Goal: Task Accomplishment & Management: Use online tool/utility

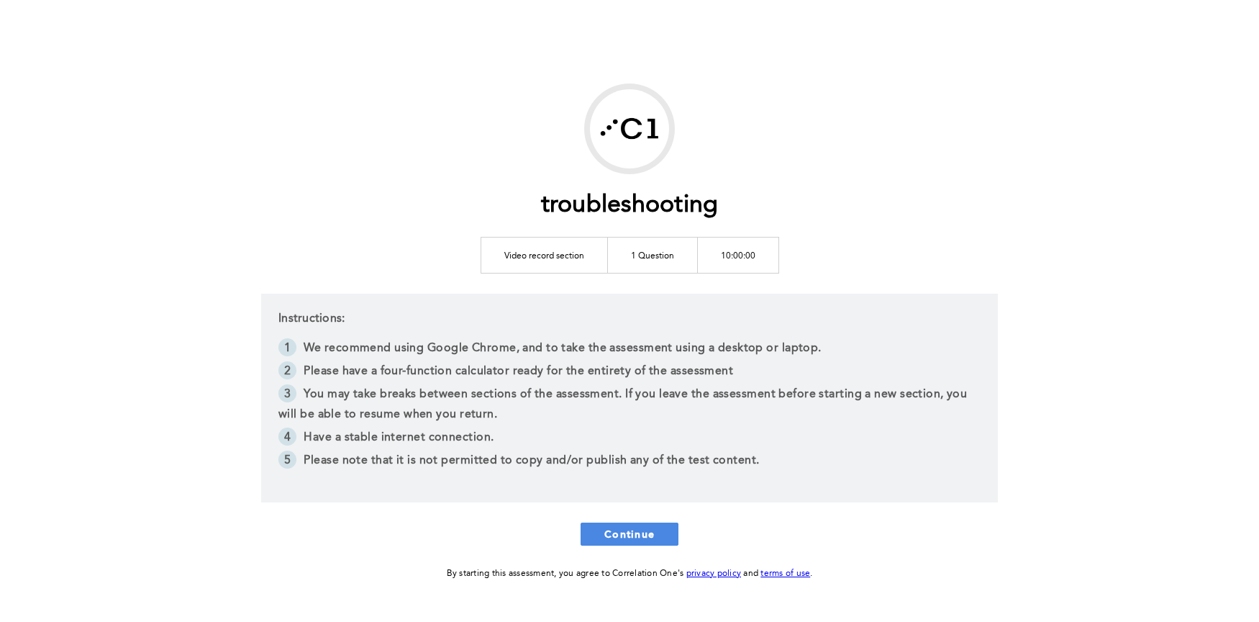
scroll to position [42, 0]
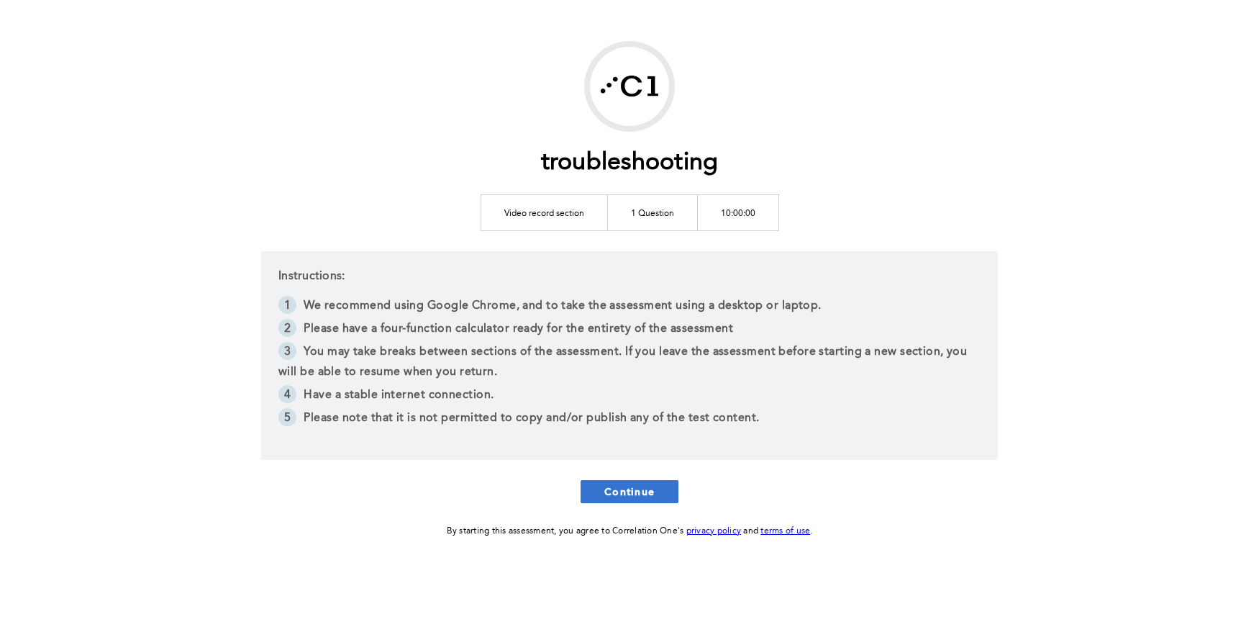
click at [630, 487] on span "Continue" at bounding box center [630, 491] width 50 height 14
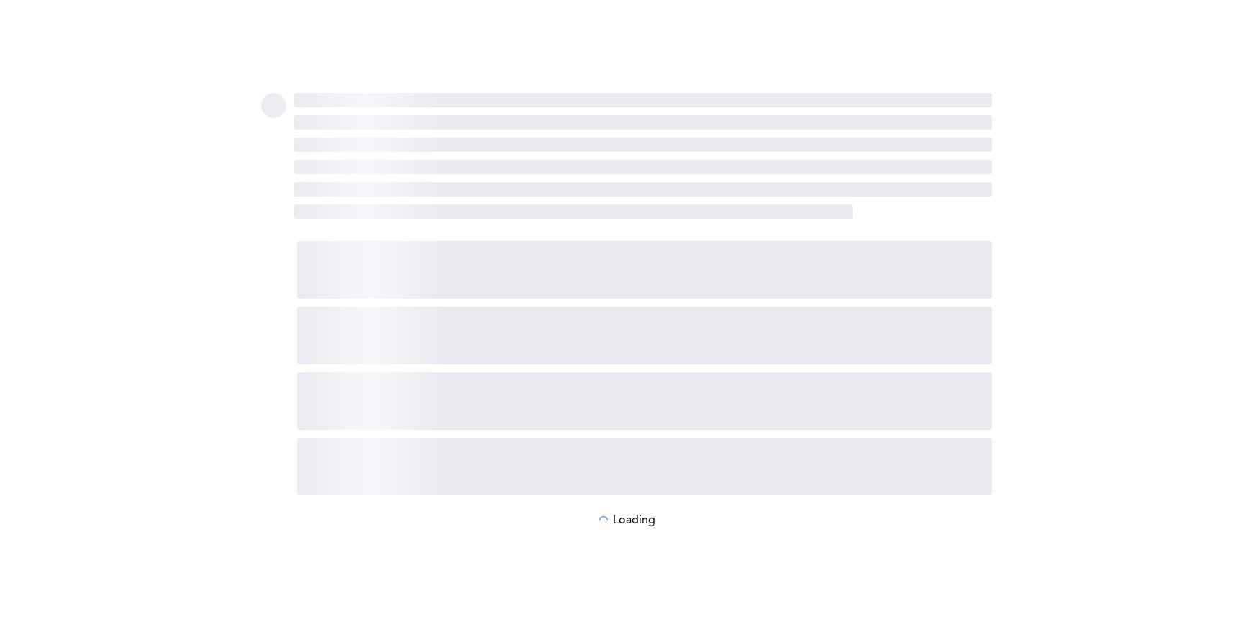
scroll to position [0, 0]
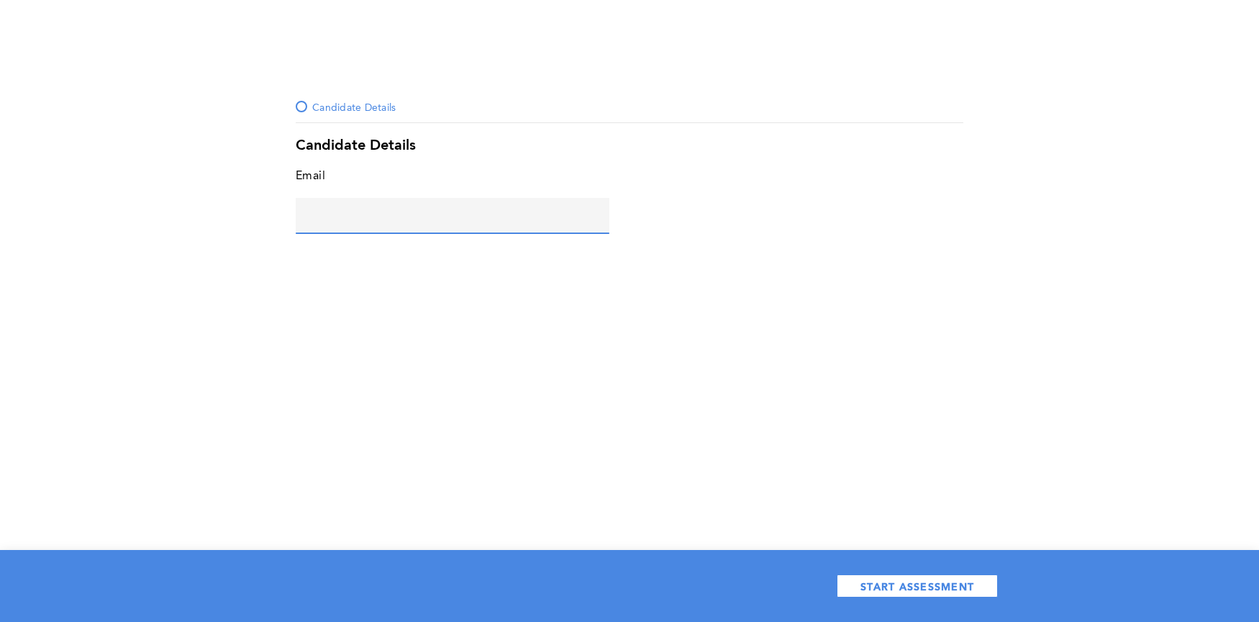
click at [433, 223] on input "text" at bounding box center [453, 215] width 314 height 35
type input "[EMAIL_ADDRESS][DOMAIN_NAME]"
click at [506, 288] on div "Candidate Details Candidate Details Email [EMAIL_ADDRESS][DOMAIN_NAME] error pl…" at bounding box center [629, 311] width 1259 height 622
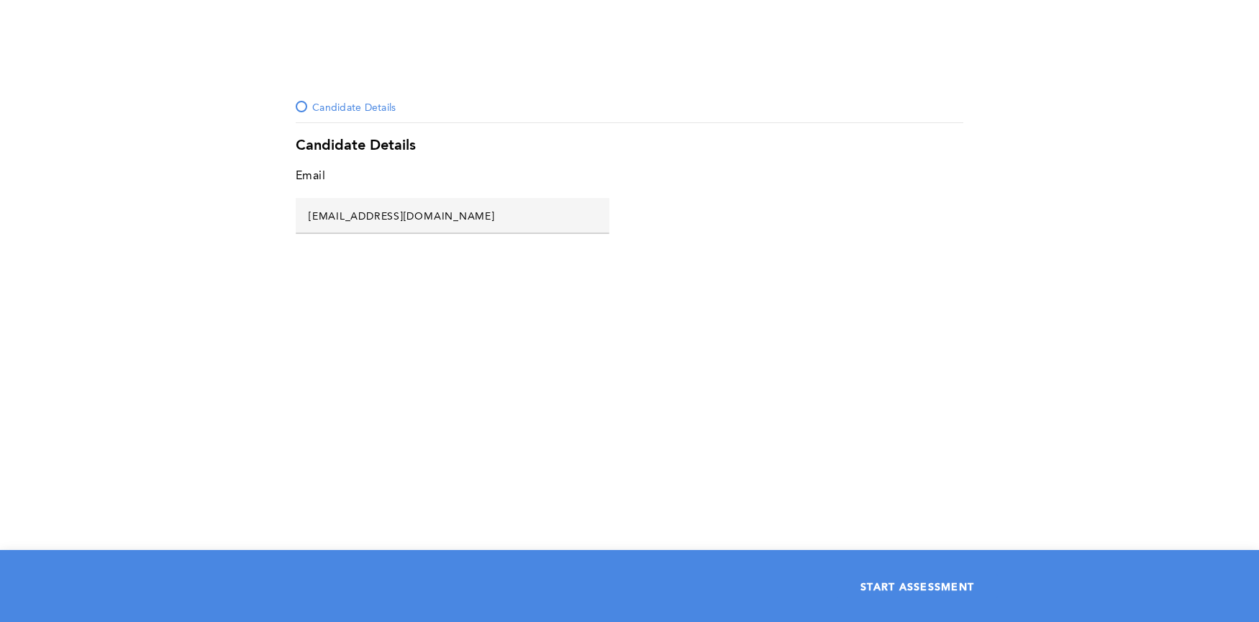
click at [926, 584] on span "START ASSESSMENT" at bounding box center [918, 586] width 114 height 14
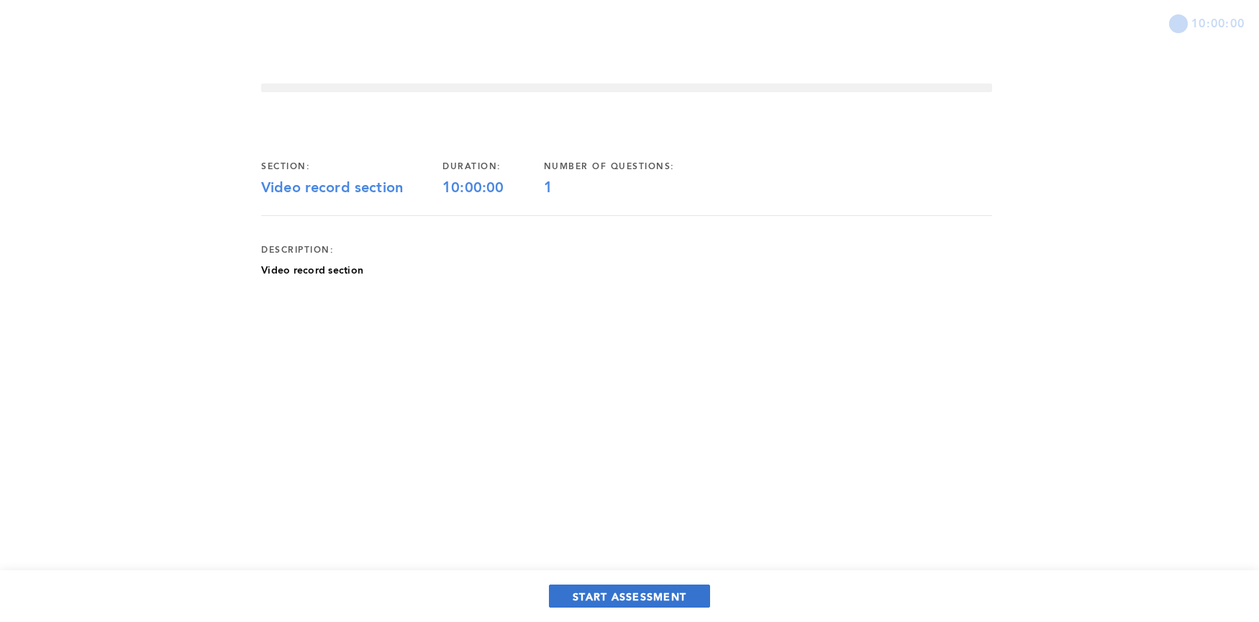
click at [637, 600] on span "START ASSESSMENT" at bounding box center [630, 596] width 114 height 14
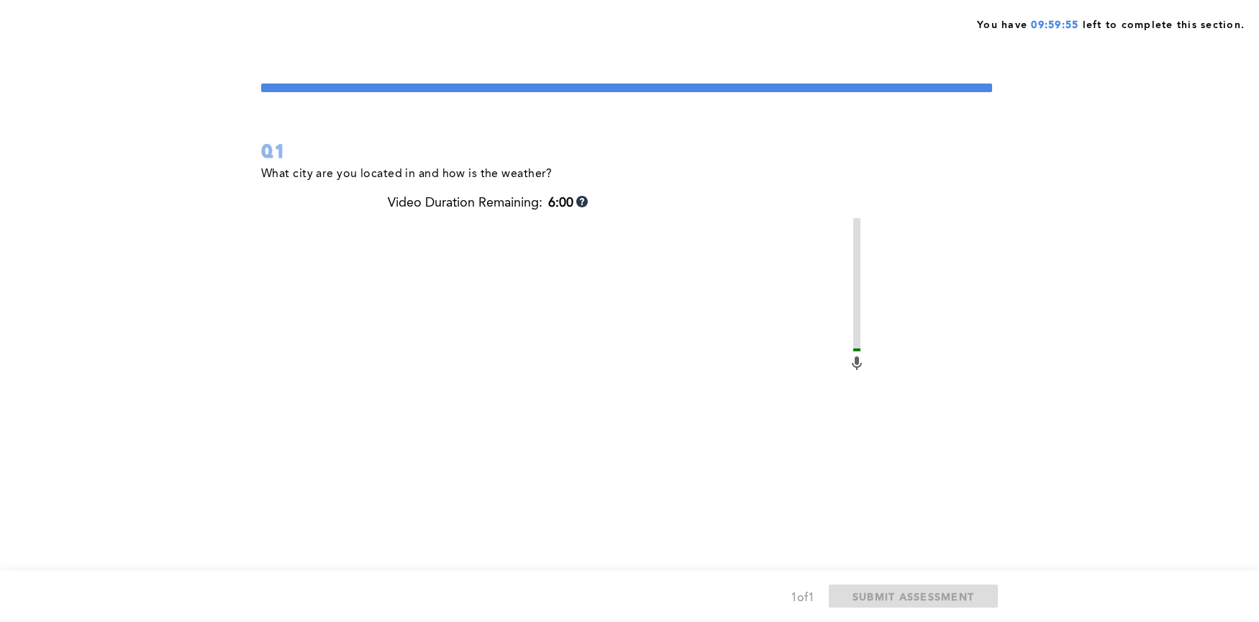
scroll to position [147, 0]
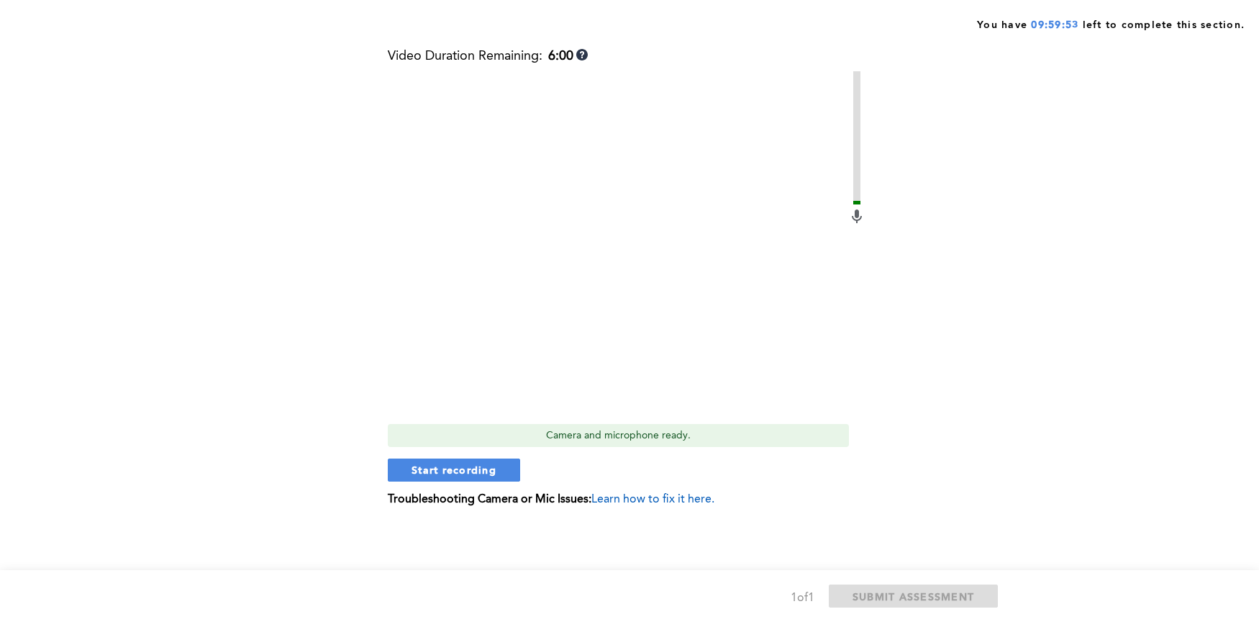
click at [638, 505] on p "Troubleshooting Camera or Mic Issues: Learn how to fix it here." at bounding box center [627, 499] width 478 height 13
click at [638, 489] on div "Video Duration Remaining: 6:00 Camera and microphone ready. Start recording Tro…" at bounding box center [627, 283] width 478 height 469
click at [638, 499] on span "Learn how to fix it here." at bounding box center [653, 500] width 123 height 12
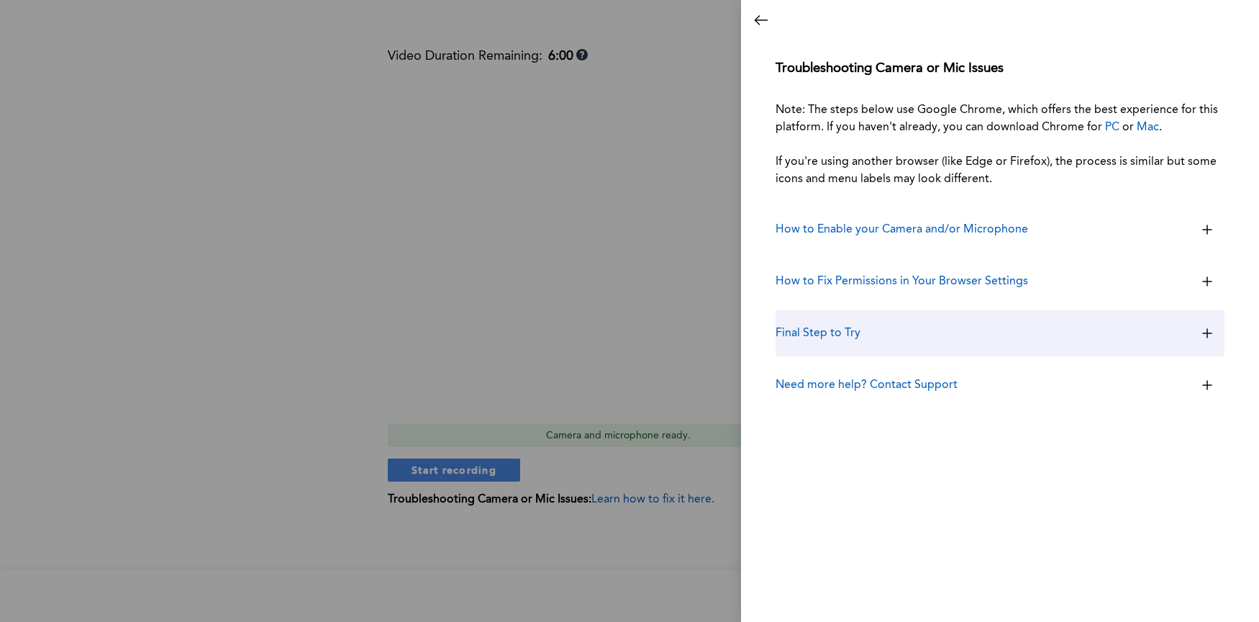
click at [871, 344] on div "Final Step to Try" at bounding box center [1000, 333] width 449 height 46
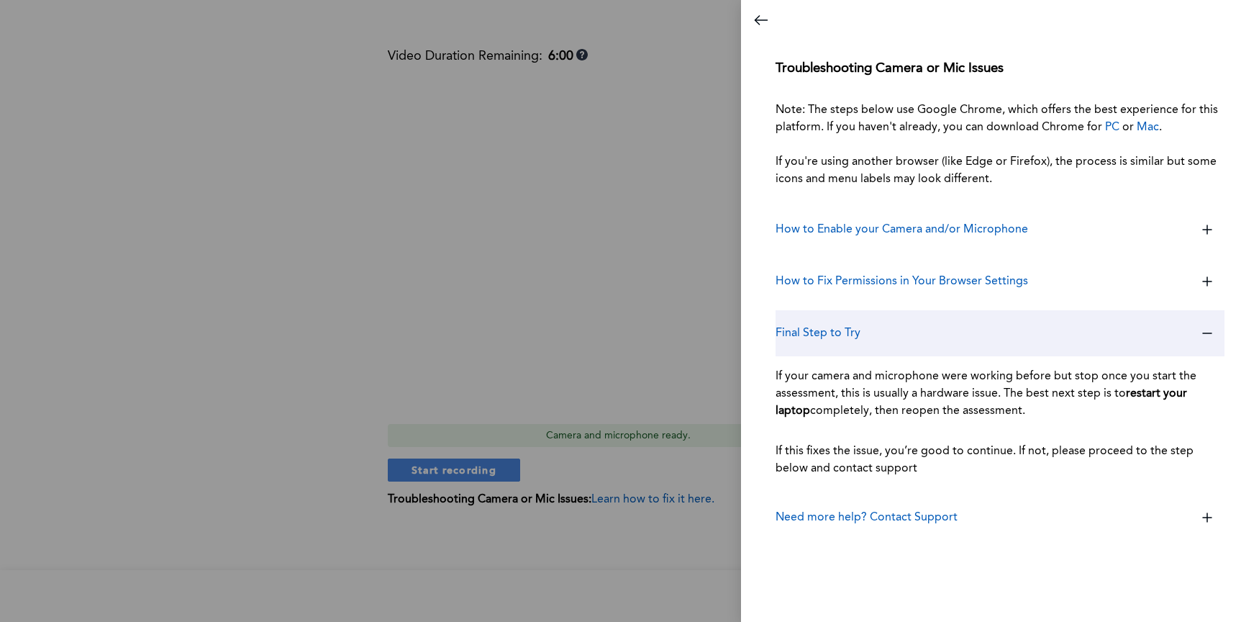
click at [1204, 338] on icon at bounding box center [1207, 333] width 35 height 35
